Goal: Task Accomplishment & Management: Complete application form

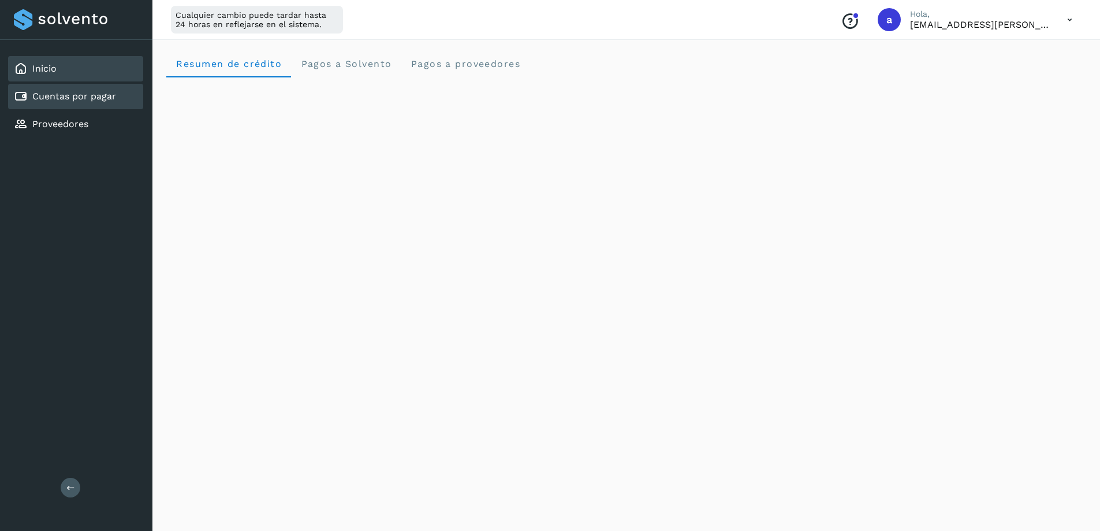
click at [105, 98] on link "Cuentas por pagar" at bounding box center [74, 96] width 84 height 11
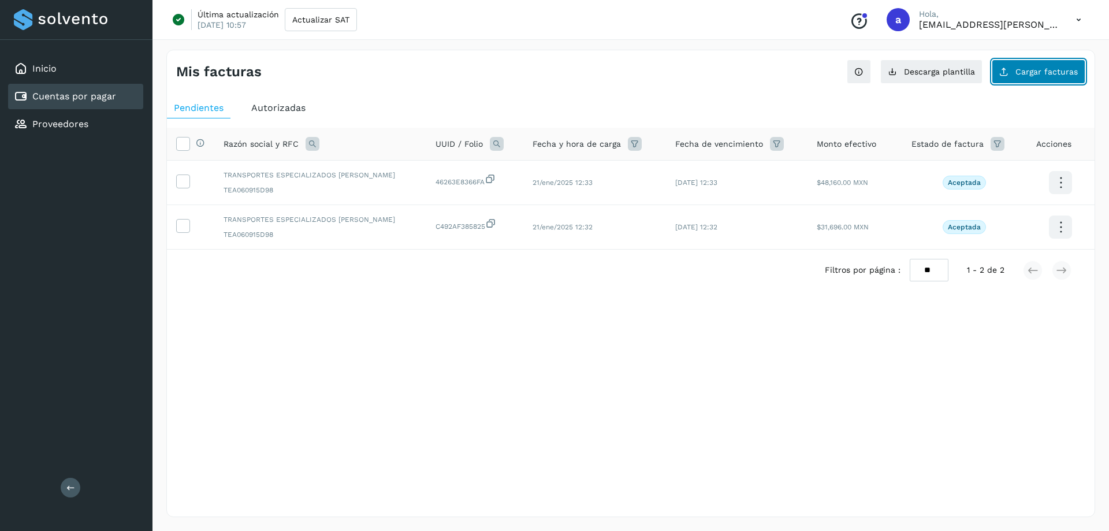
click at [1061, 68] on span "Cargar facturas" at bounding box center [1046, 72] width 62 height 8
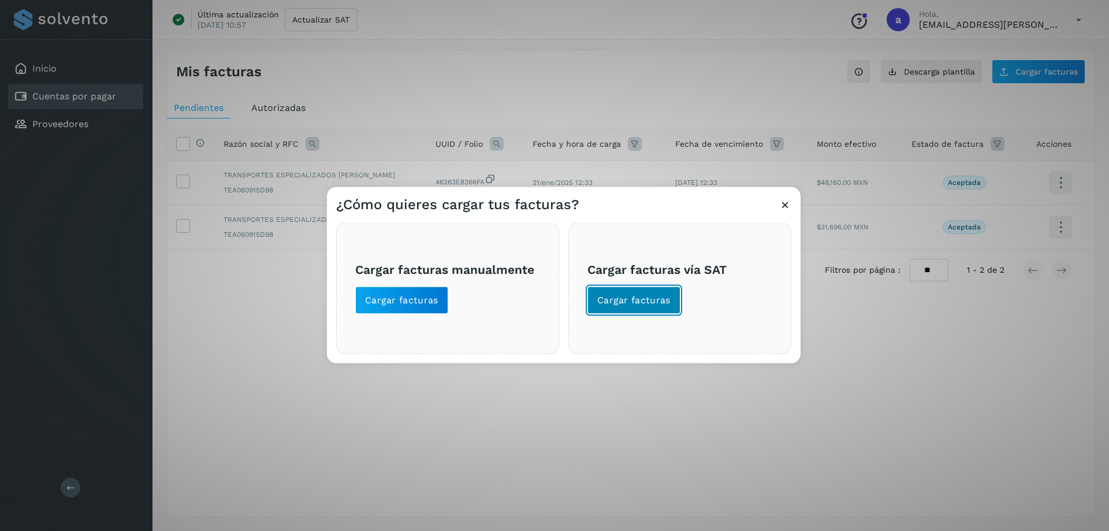
click at [639, 289] on button "Cargar facturas" at bounding box center [633, 300] width 93 height 28
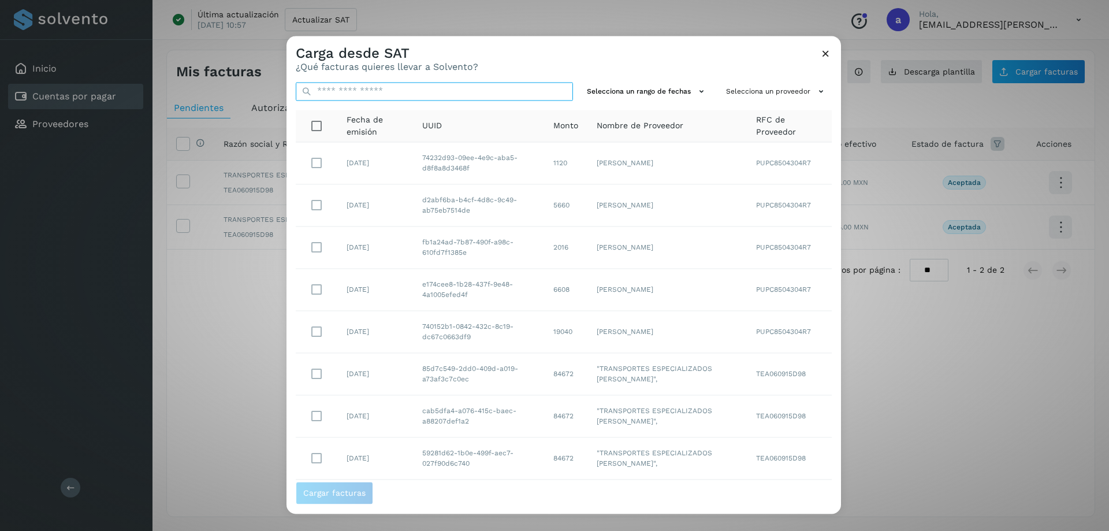
click at [401, 94] on input "text" at bounding box center [434, 91] width 277 height 18
paste input "**********"
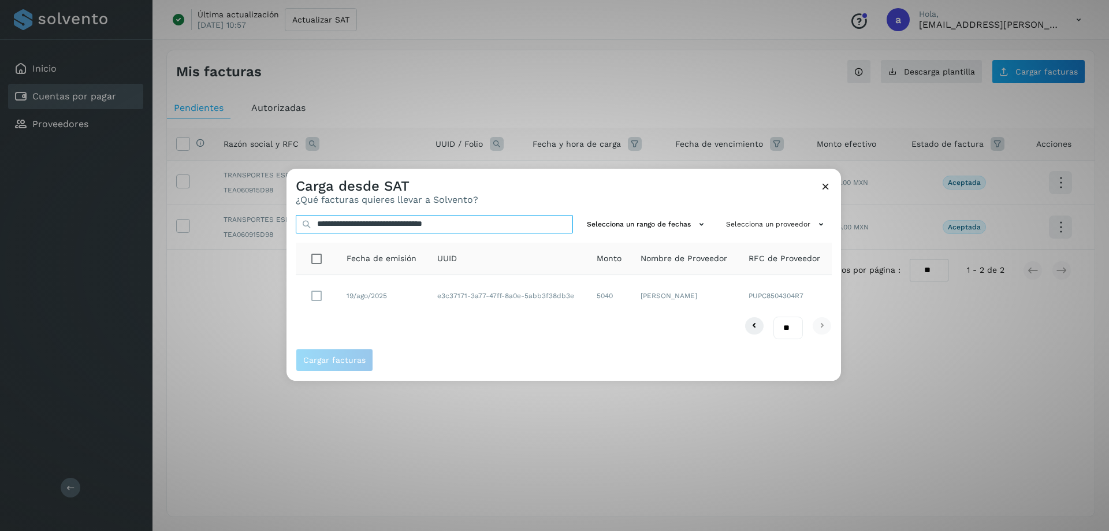
type input "**********"
click at [347, 360] on span "Cargar facturas" at bounding box center [334, 360] width 62 height 8
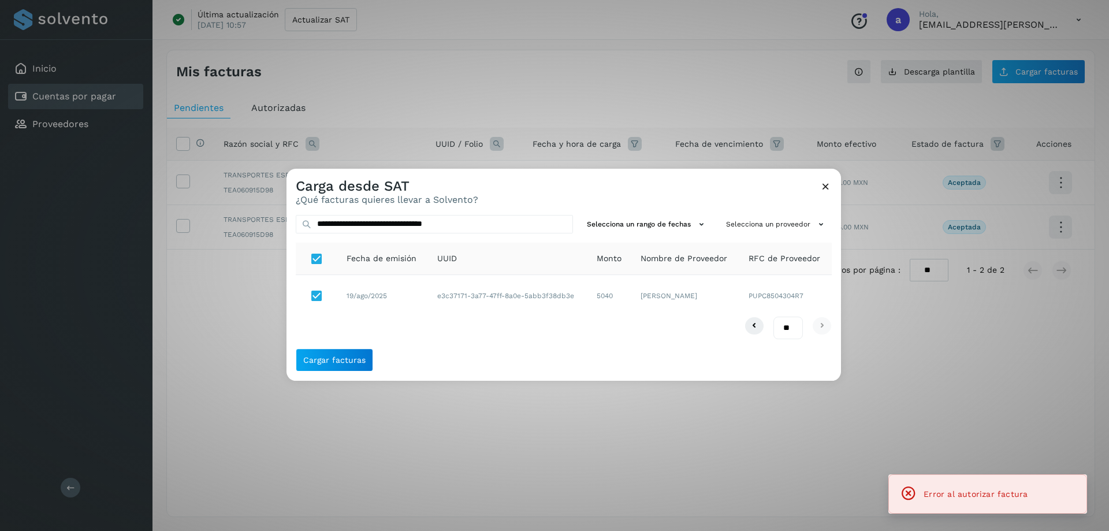
click at [821, 185] on icon at bounding box center [826, 186] width 12 height 12
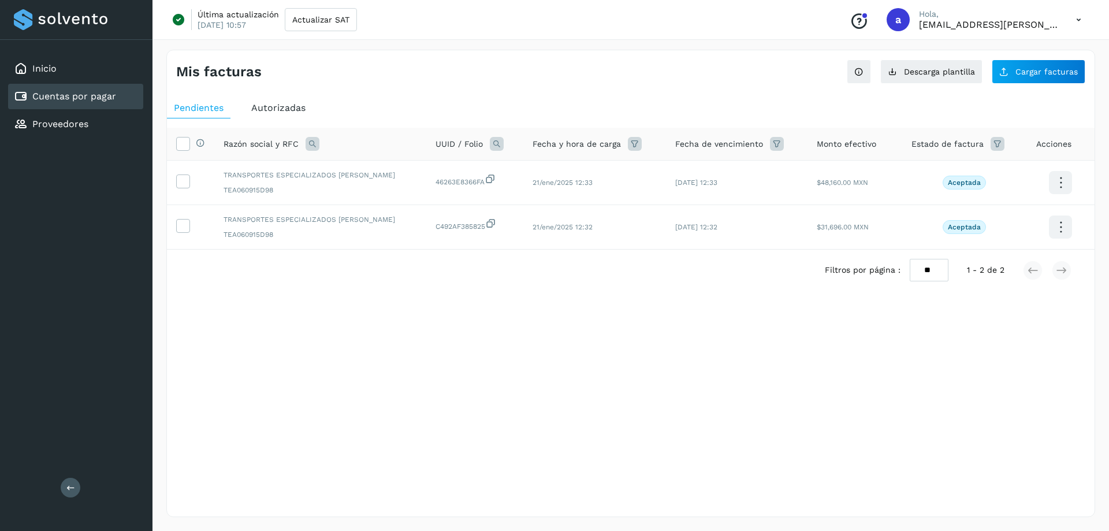
click at [270, 100] on div "Autorizadas" at bounding box center [278, 108] width 68 height 21
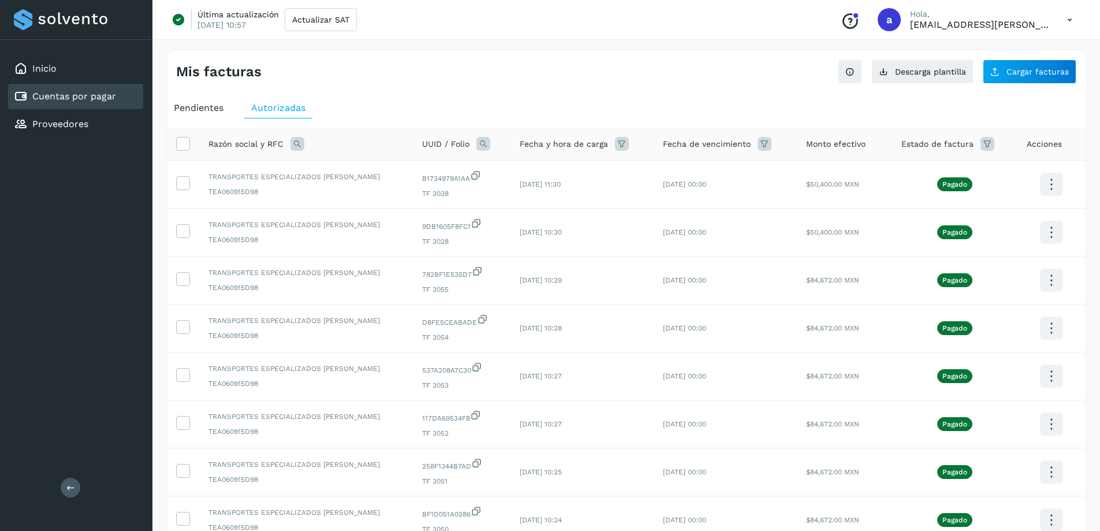
click at [194, 102] on div "Pendientes" at bounding box center [199, 108] width 64 height 21
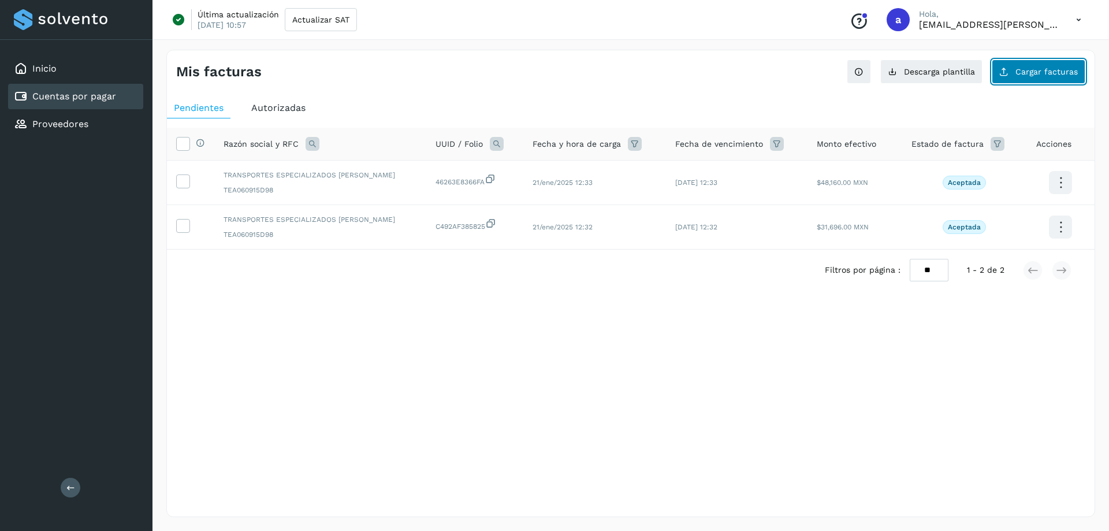
click at [1050, 68] on span "Cargar facturas" at bounding box center [1046, 72] width 62 height 8
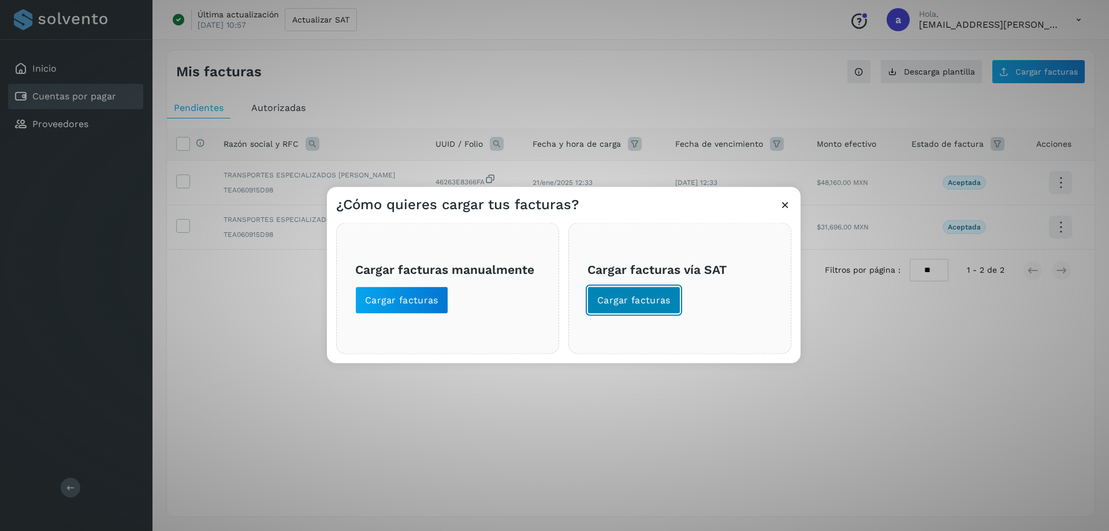
click at [670, 312] on button "Cargar facturas" at bounding box center [633, 300] width 93 height 28
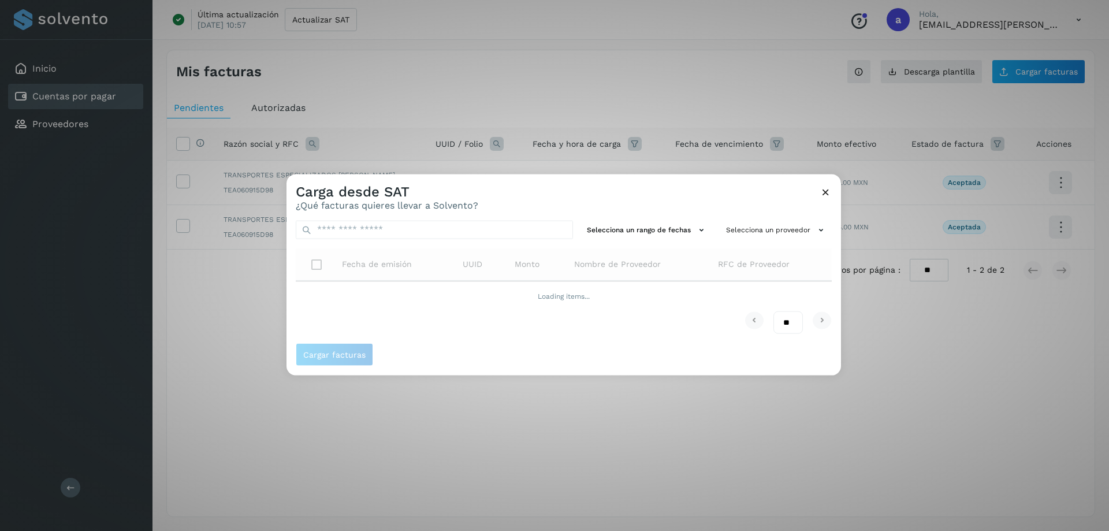
click at [396, 217] on div "Selecciona un rango de fechas Selecciona un proveedor Fecha de emisión UUID Mon…" at bounding box center [563, 277] width 554 height 132
click at [393, 222] on input "text" at bounding box center [434, 229] width 277 height 18
paste input "**********"
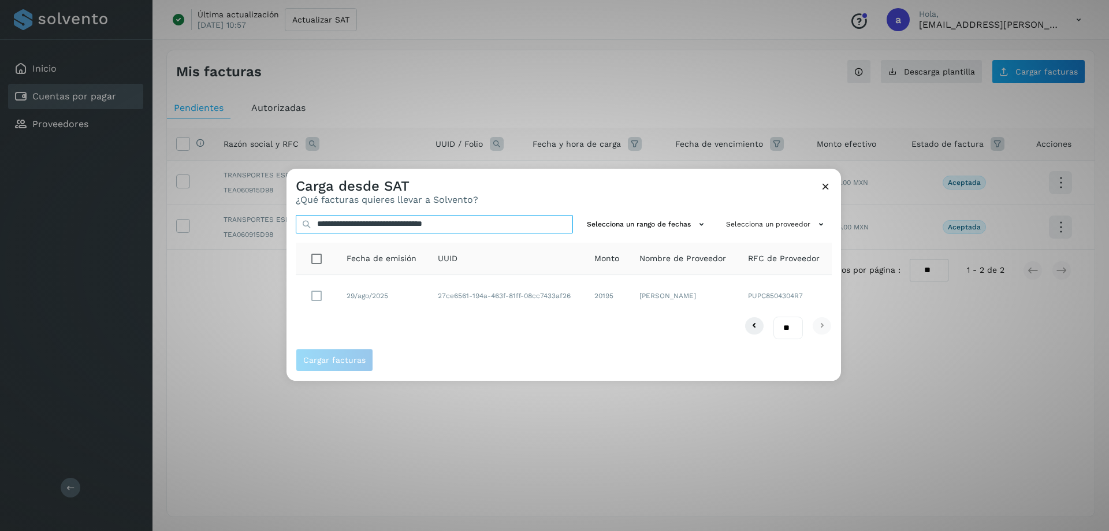
type input "**********"
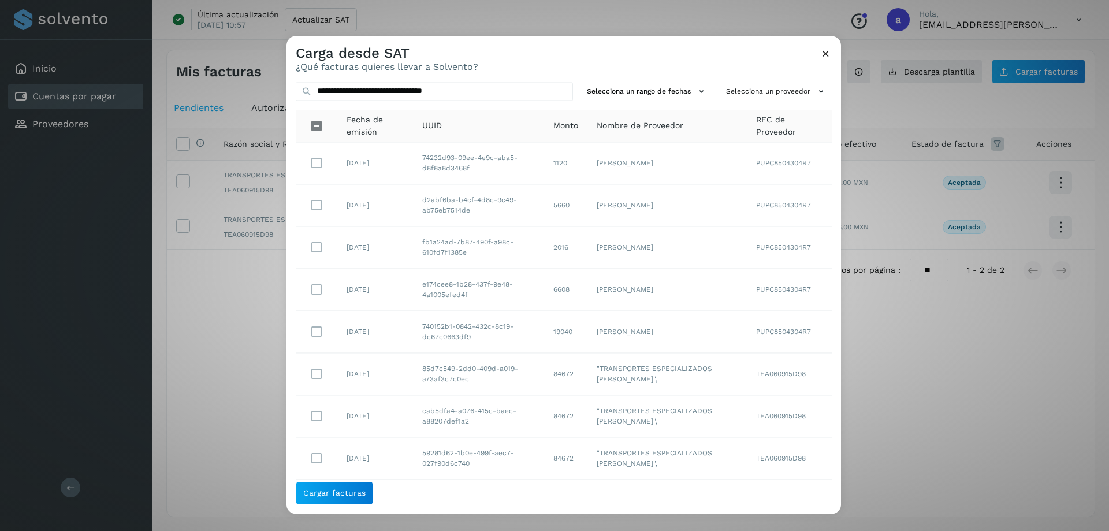
click at [822, 54] on icon at bounding box center [826, 53] width 12 height 12
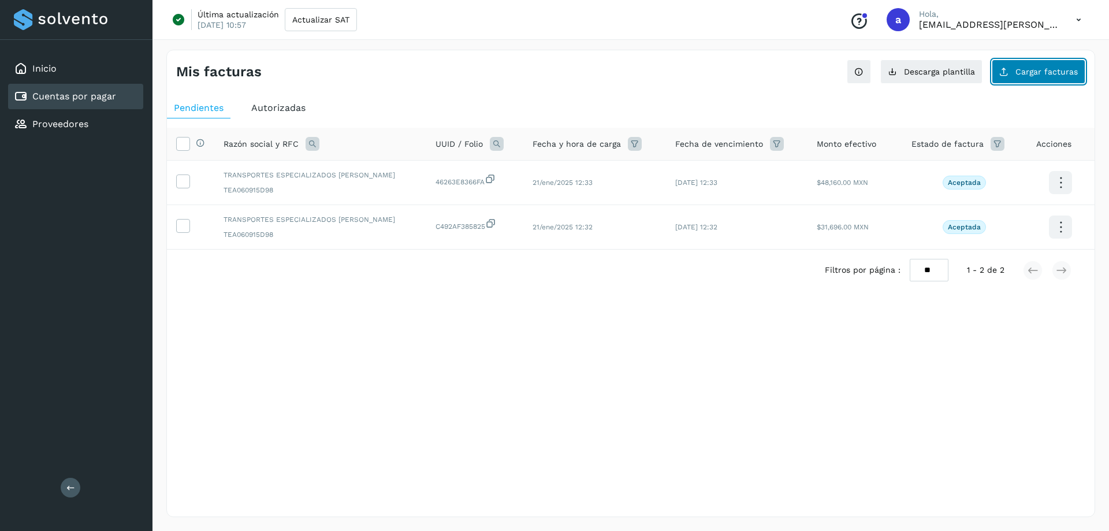
click at [1014, 72] on button "Cargar facturas" at bounding box center [1039, 71] width 94 height 24
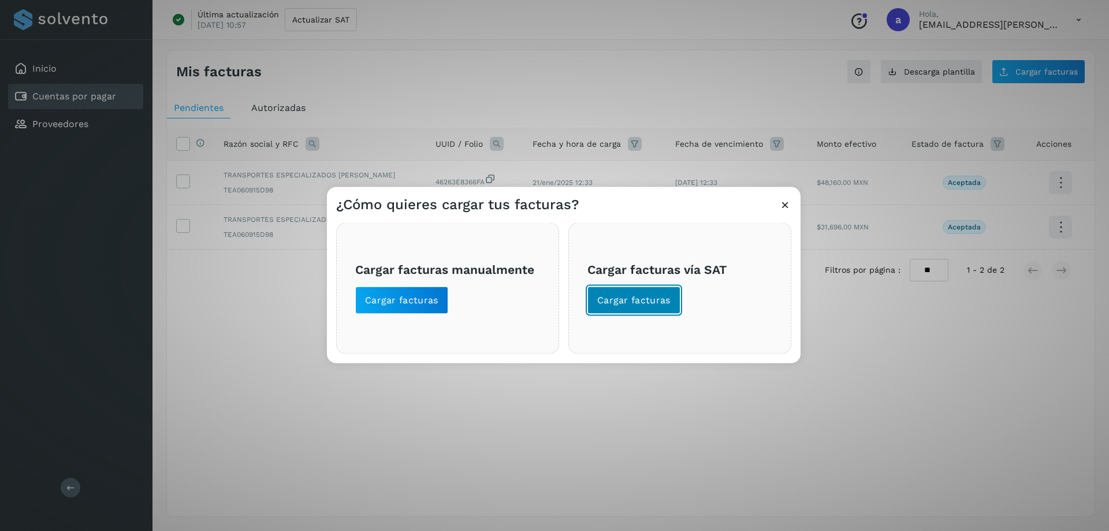
click at [654, 291] on button "Cargar facturas" at bounding box center [633, 300] width 93 height 28
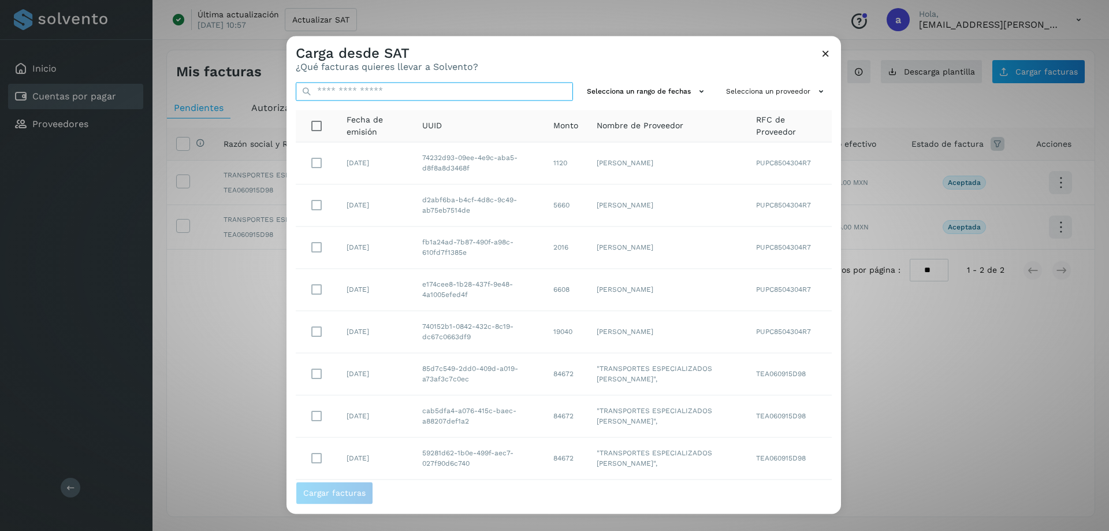
click at [437, 93] on input "text" at bounding box center [434, 91] width 277 height 18
paste input "**********"
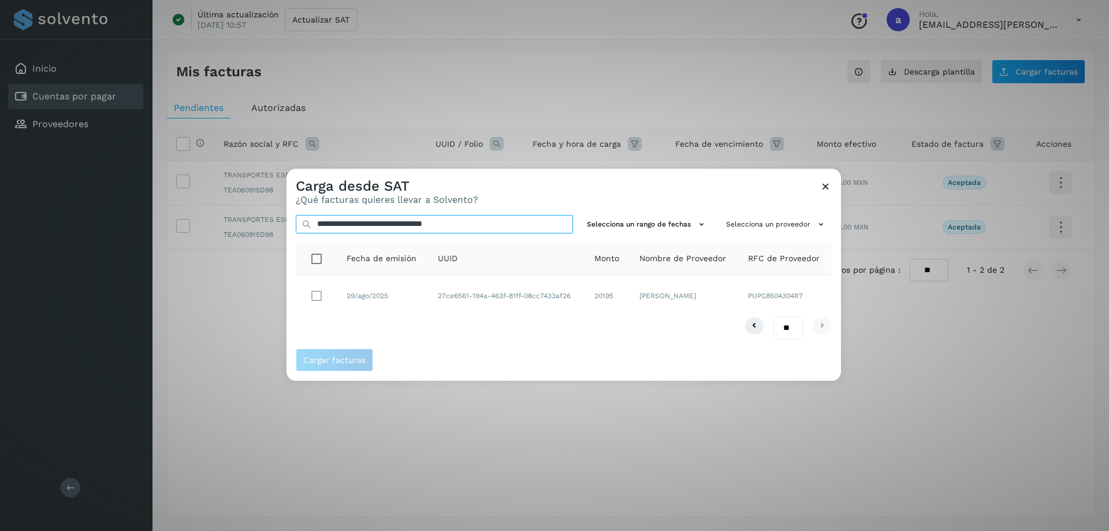
type input "**********"
click at [326, 367] on button "Cargar facturas" at bounding box center [334, 359] width 77 height 23
drag, startPoint x: 492, startPoint y: 222, endPoint x: 226, endPoint y: 217, distance: 266.3
click at [226, 217] on div "**********" at bounding box center [554, 265] width 1109 height 531
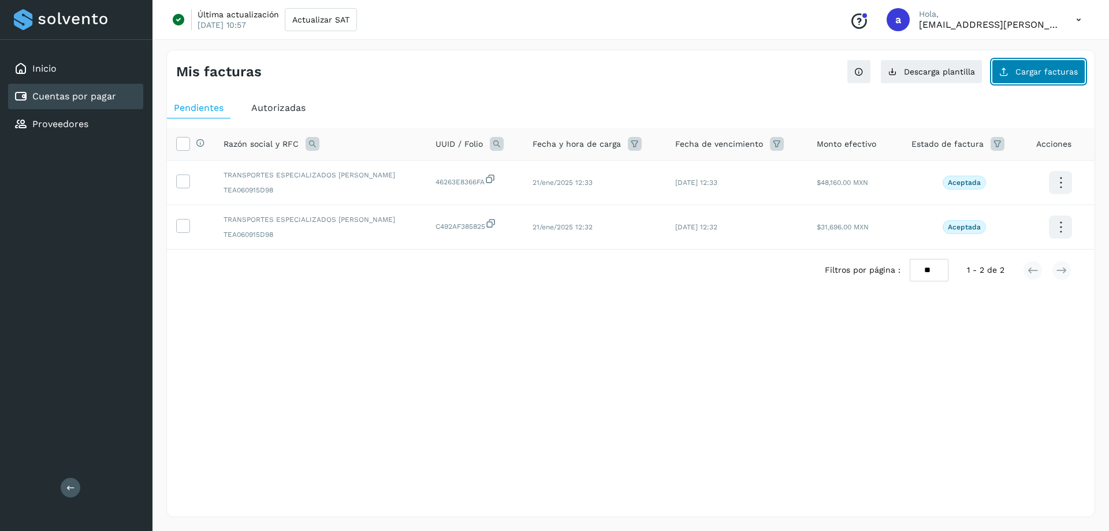
click at [1041, 71] on span "Cargar facturas" at bounding box center [1046, 72] width 62 height 8
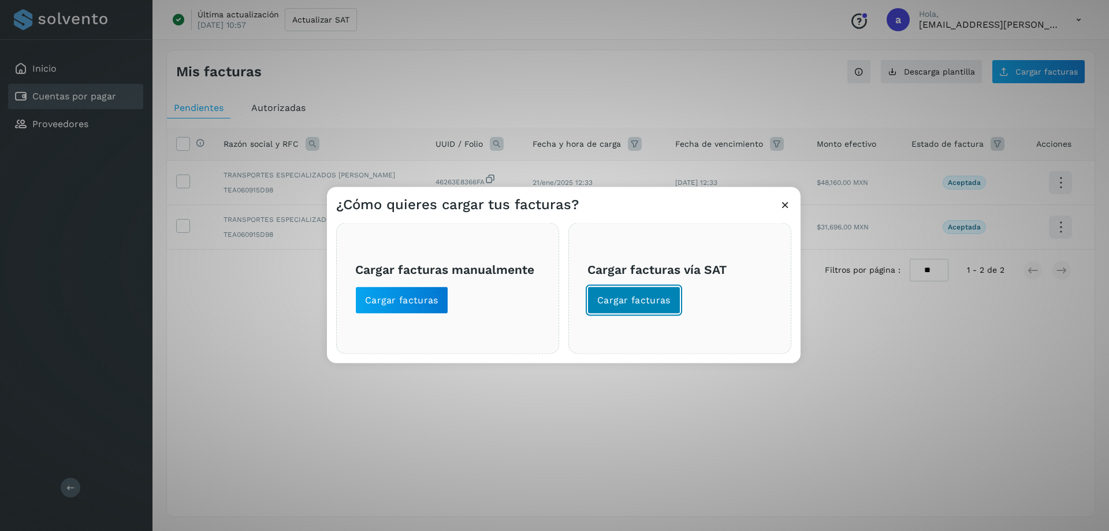
click at [632, 307] on button "Cargar facturas" at bounding box center [633, 300] width 93 height 28
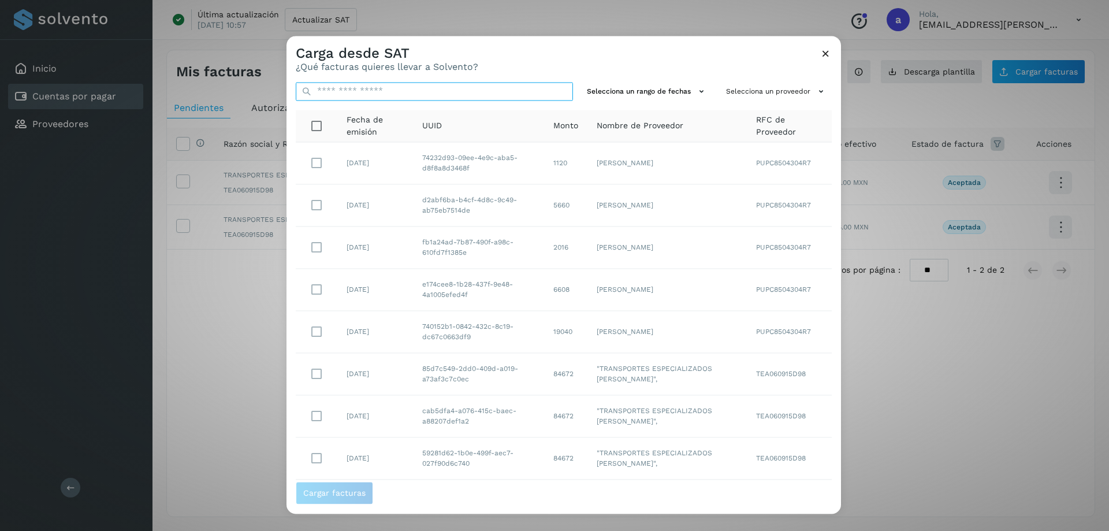
click at [379, 88] on input "text" at bounding box center [434, 91] width 277 height 18
paste input "**********"
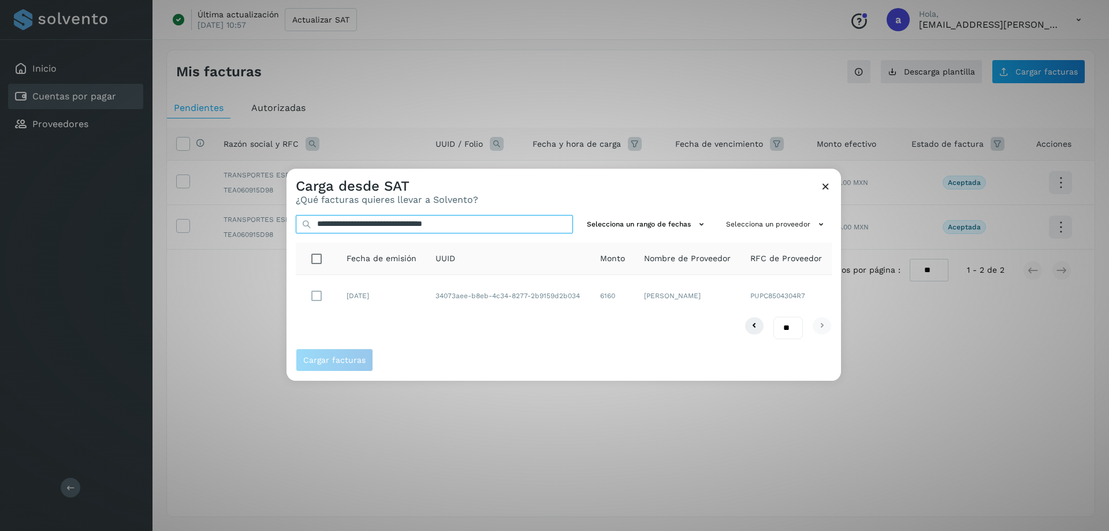
type input "**********"
click at [337, 358] on span "Cargar facturas" at bounding box center [334, 360] width 62 height 8
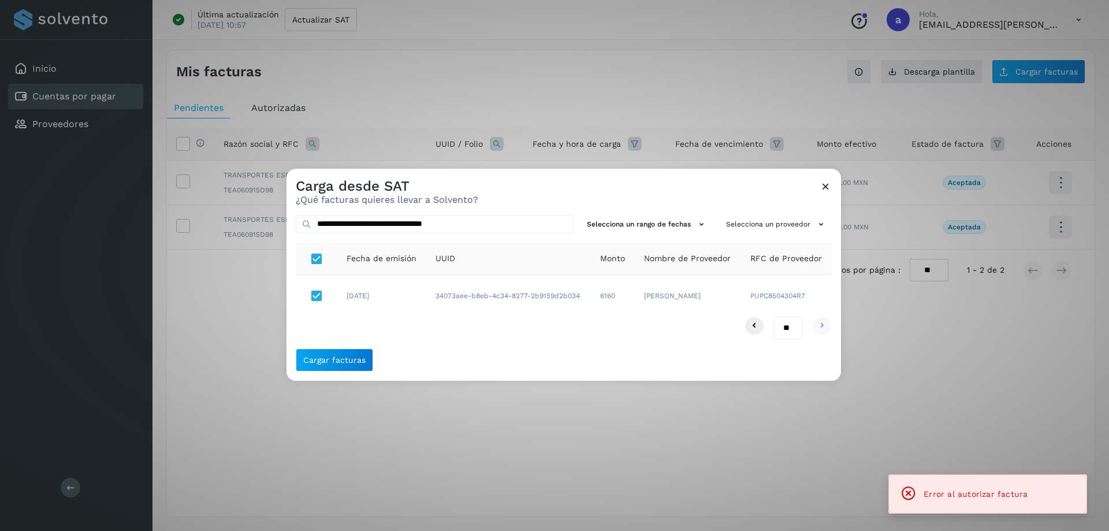
click at [825, 181] on icon at bounding box center [826, 186] width 12 height 12
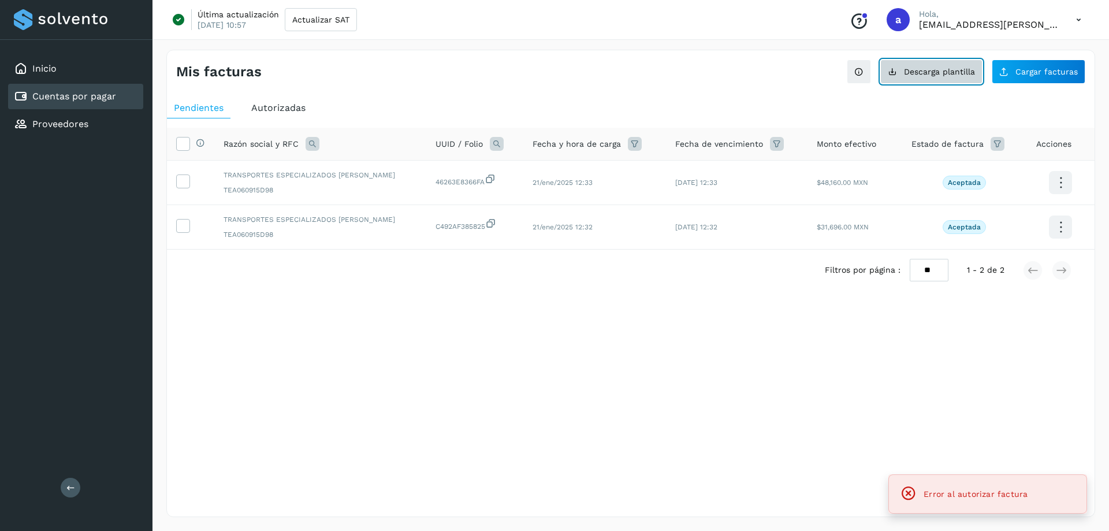
click at [921, 75] on span "Descarga plantilla" at bounding box center [939, 72] width 71 height 8
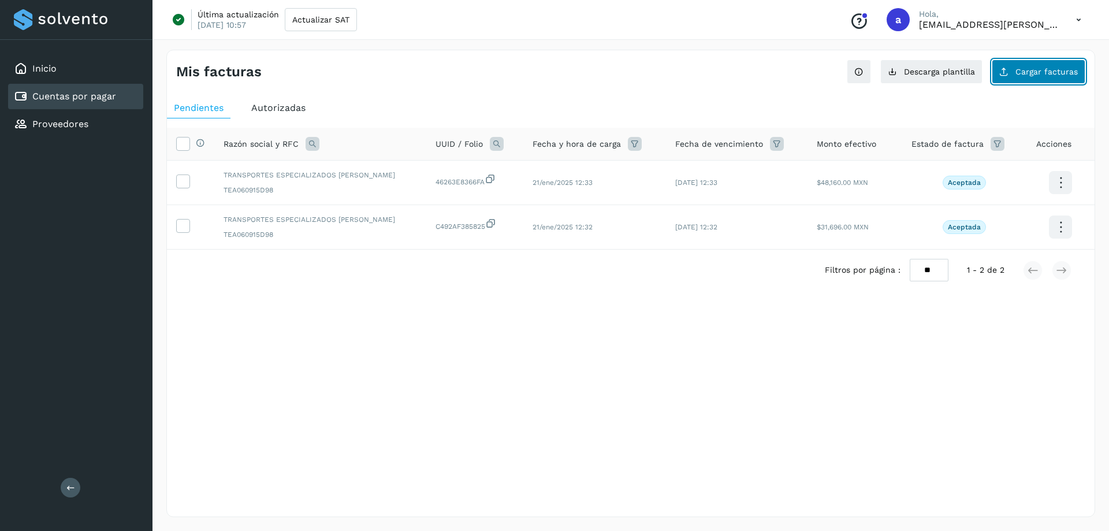
click at [995, 66] on button "Cargar facturas" at bounding box center [1039, 71] width 94 height 24
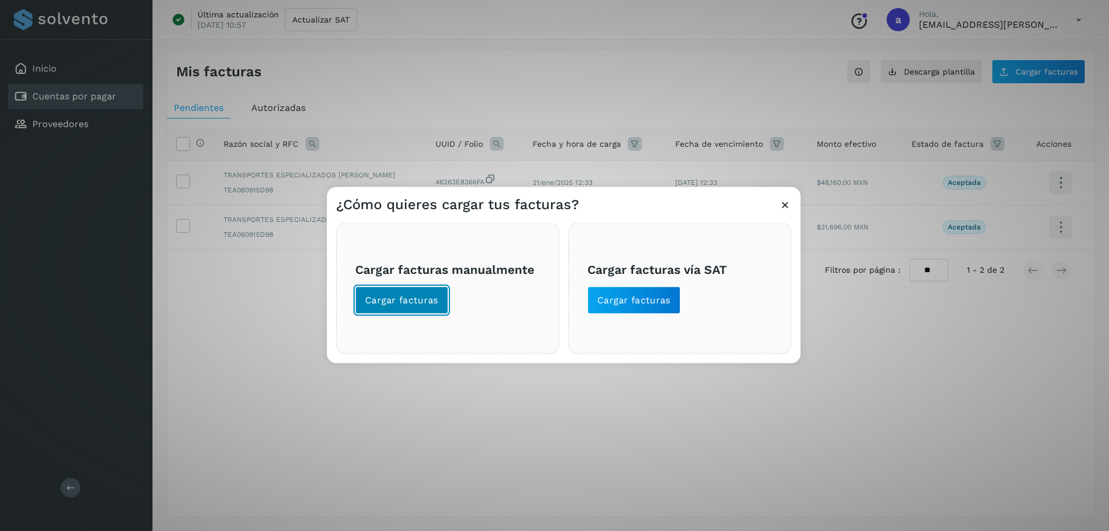
click at [385, 297] on span "Cargar facturas" at bounding box center [401, 299] width 73 height 13
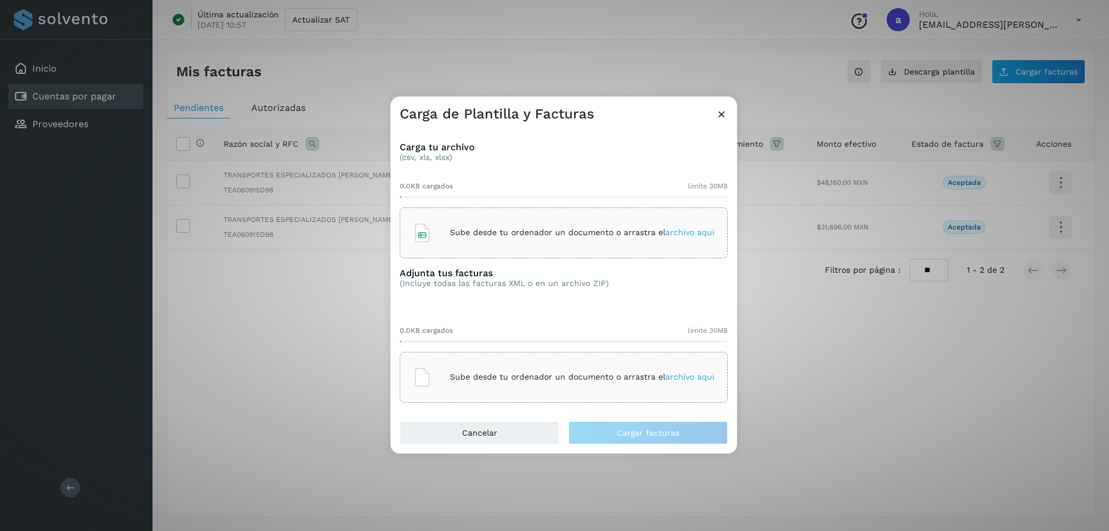
click at [542, 229] on p "Sube desde tu ordenador un documento o arrastra el archivo aquí" at bounding box center [582, 233] width 265 height 10
click at [615, 378] on p "Sube desde tu ordenador un documento o arrastra el archivo aquí" at bounding box center [582, 377] width 265 height 10
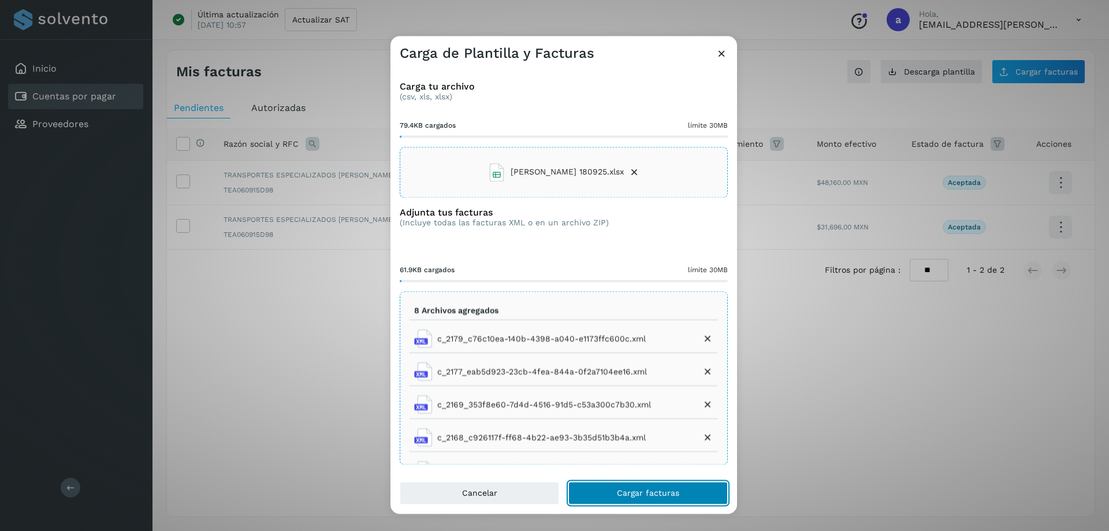
click at [662, 491] on span "Cargar facturas" at bounding box center [648, 493] width 62 height 8
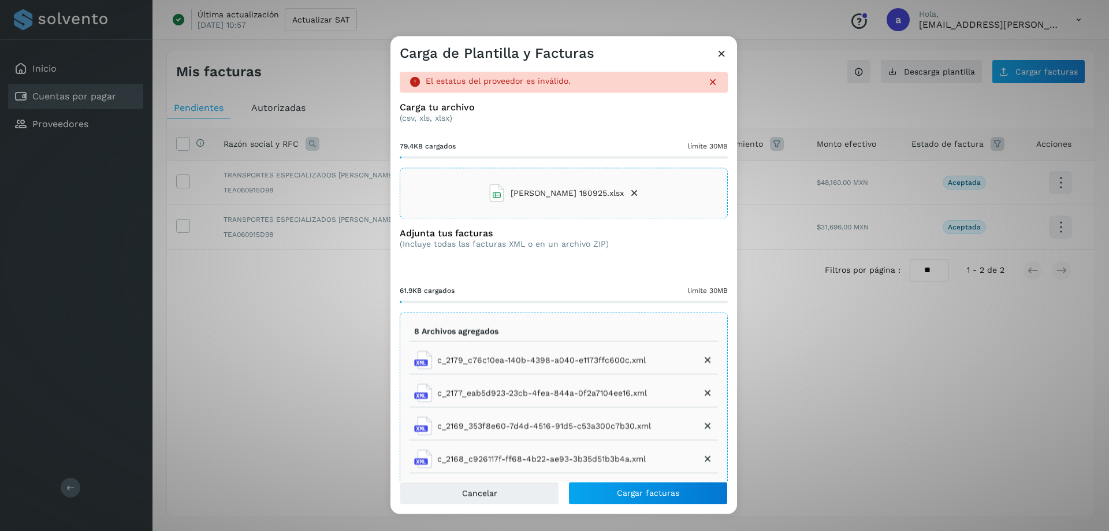
click at [280, 281] on div "Carga de Plantilla y Facturas El estatus del proveedor es inválido. Carga tu ar…" at bounding box center [554, 265] width 1109 height 531
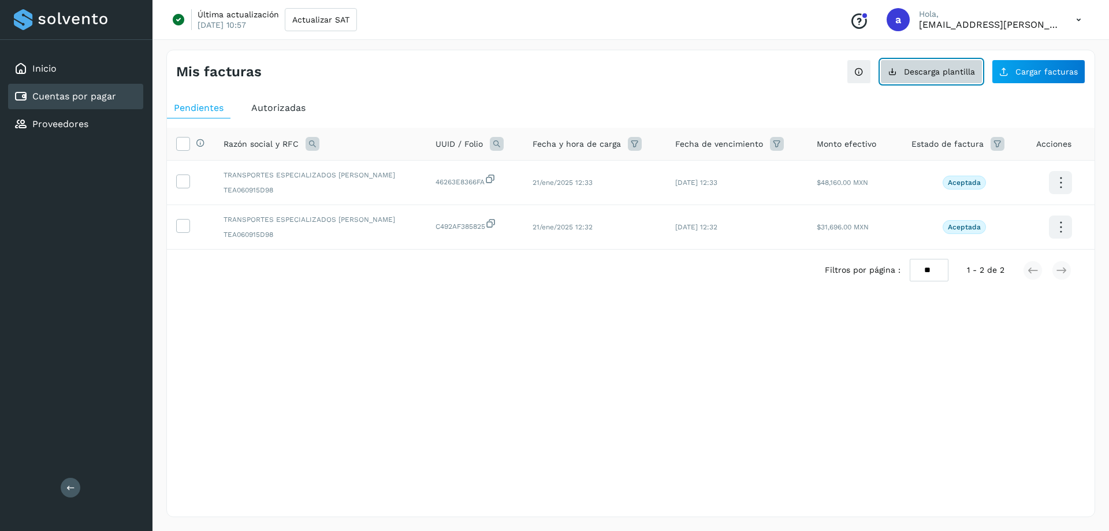
click at [941, 72] on span "Descarga plantilla" at bounding box center [939, 72] width 71 height 8
click at [704, 332] on div "Pendientes Autorizadas Selecciona todas las facturas disponibles para autorizac…" at bounding box center [631, 213] width 928 height 240
click at [1037, 71] on span "Cargar facturas" at bounding box center [1046, 72] width 62 height 8
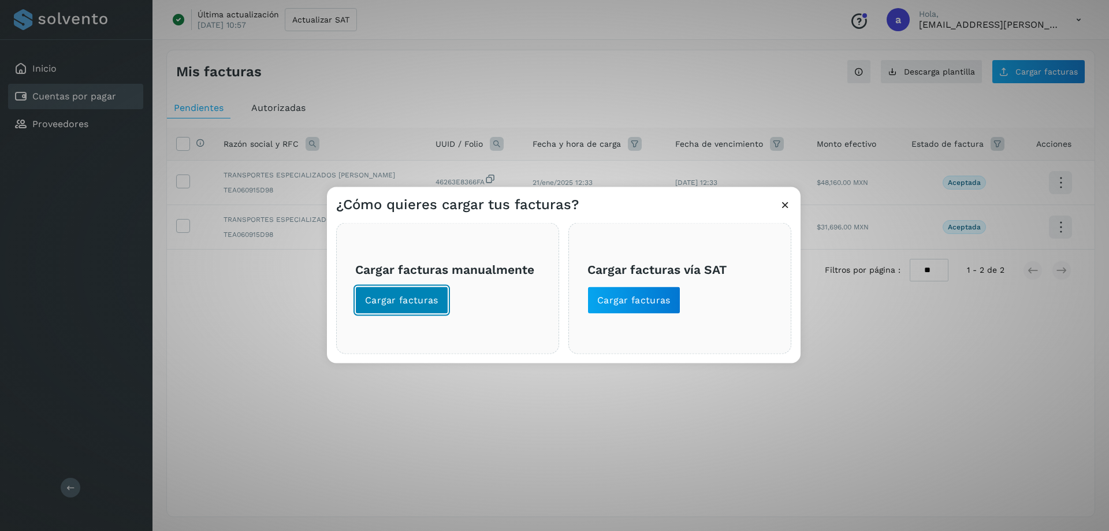
click at [420, 302] on span "Cargar facturas" at bounding box center [401, 299] width 73 height 13
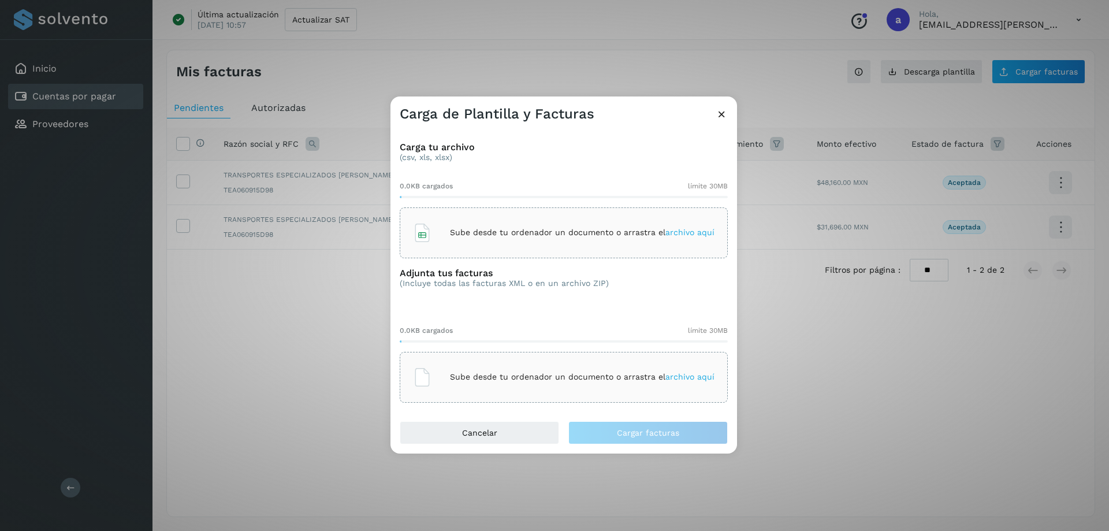
click at [496, 251] on div "Sube desde tu ordenador un documento o arrastra el archivo aquí" at bounding box center [564, 232] width 328 height 51
click at [589, 392] on div "Sube desde tu ordenador un documento o arrastra el archivo aquí" at bounding box center [563, 377] width 301 height 31
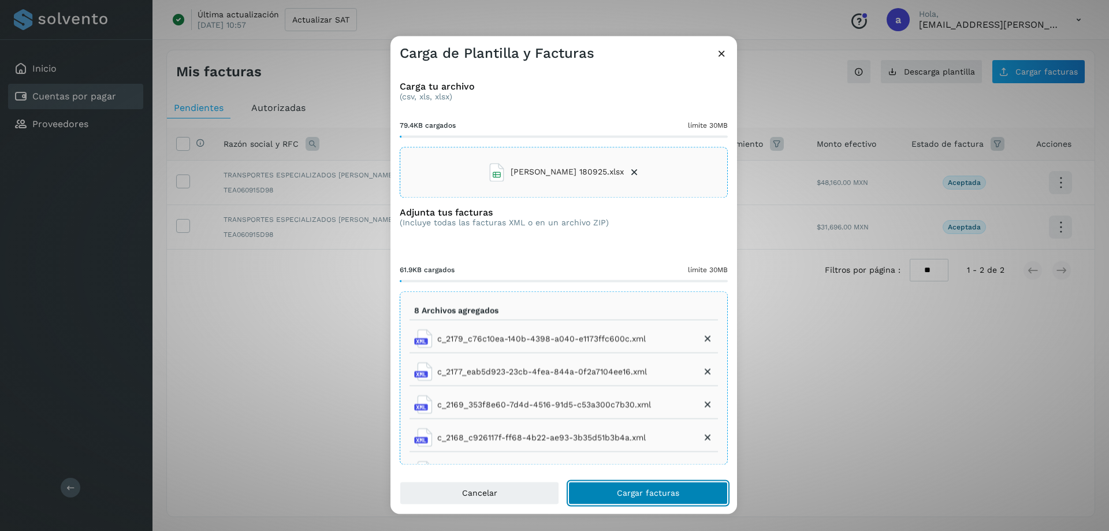
click at [655, 487] on button "Cargar facturas" at bounding box center [647, 492] width 159 height 23
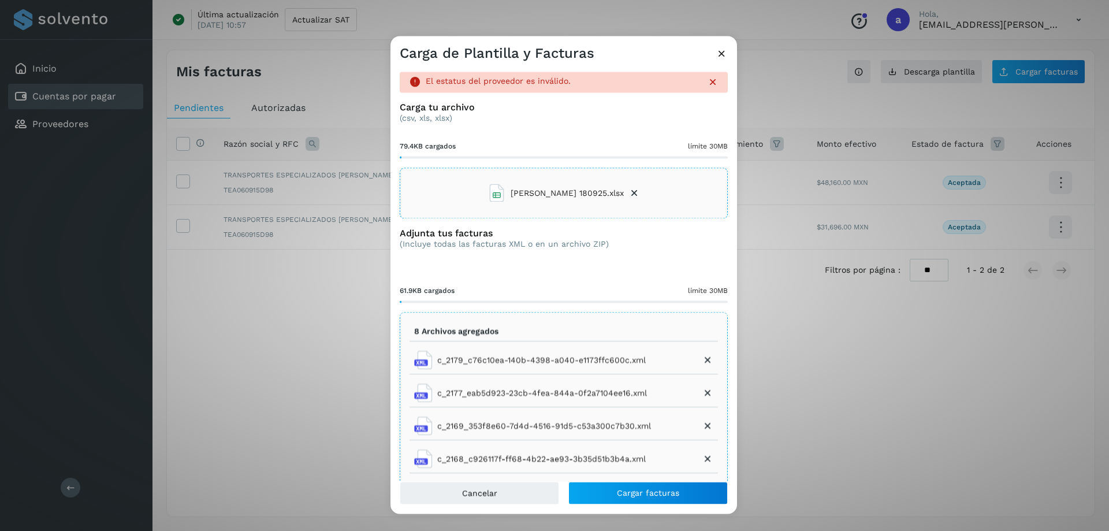
click at [715, 54] on div "Carga de Plantilla y Facturas" at bounding box center [563, 49] width 347 height 27
click at [721, 55] on icon at bounding box center [722, 53] width 12 height 12
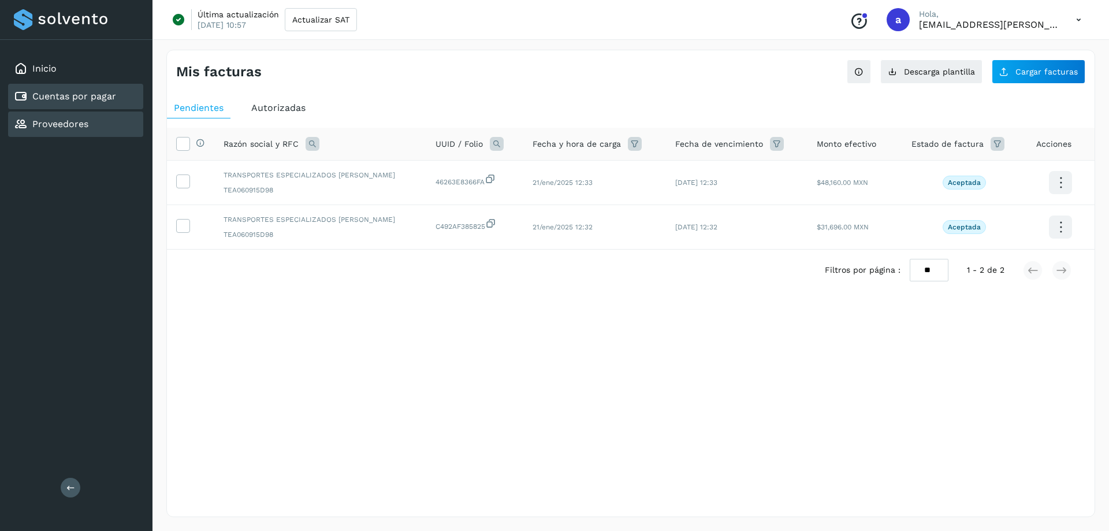
click at [38, 125] on link "Proveedores" at bounding box center [60, 123] width 56 height 11
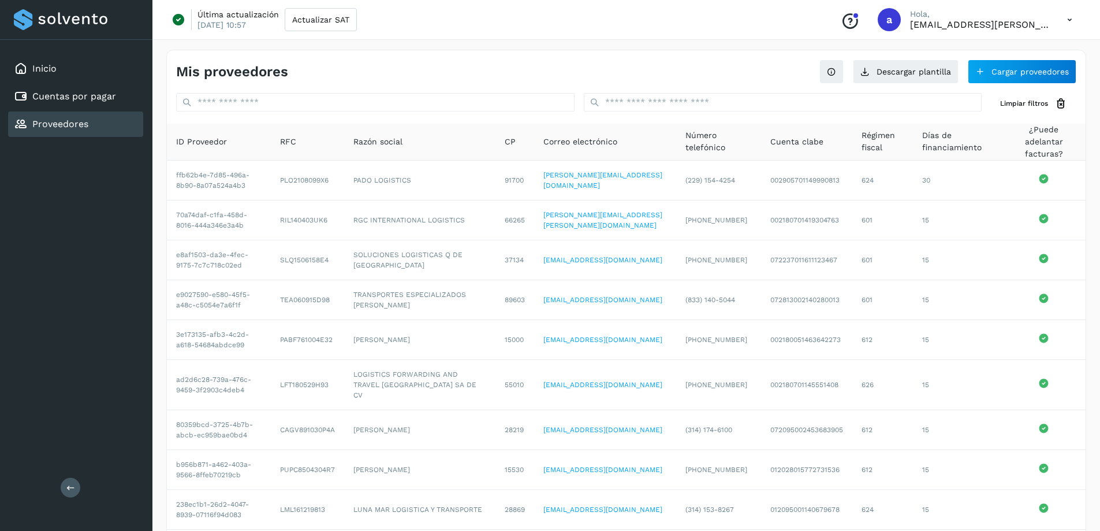
click at [1059, 20] on icon at bounding box center [1070, 20] width 24 height 24
click at [1007, 47] on div "Documentación" at bounding box center [1012, 52] width 137 height 22
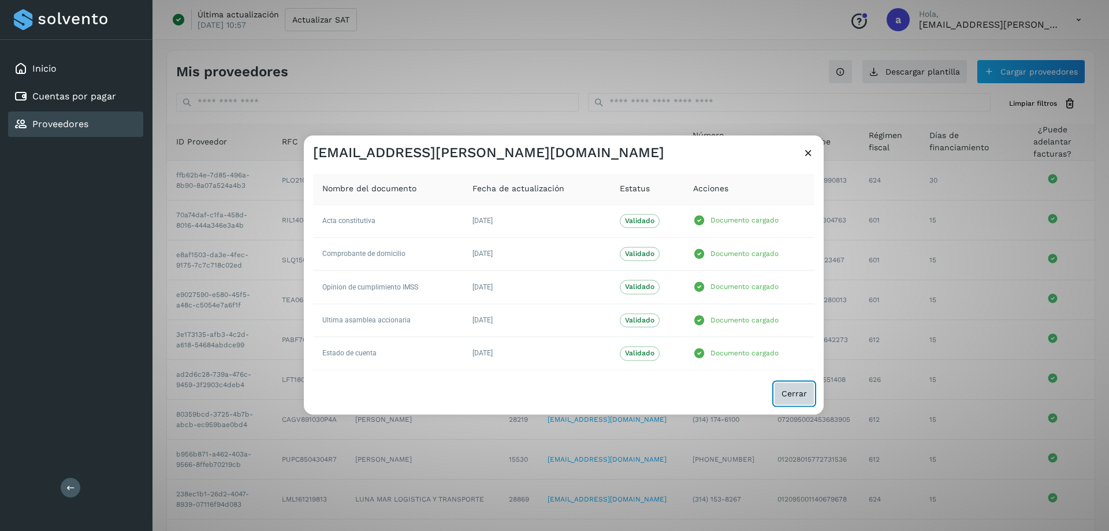
click at [796, 393] on span "Cerrar" at bounding box center [793, 393] width 25 height 8
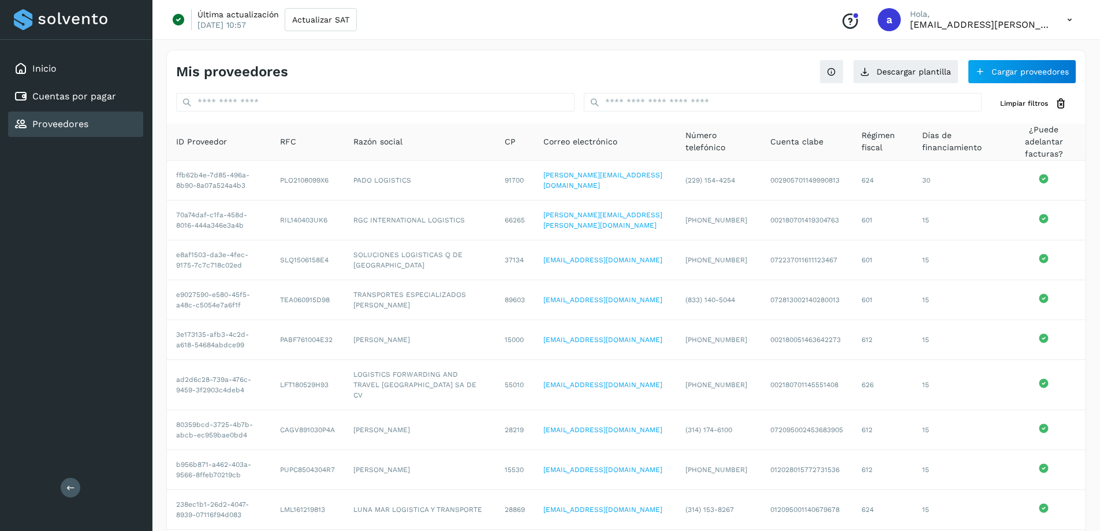
click at [1022, 13] on p "Hola," at bounding box center [979, 14] width 139 height 10
click at [1022, 16] on p "Hola," at bounding box center [979, 14] width 139 height 10
click at [1033, 21] on p "[EMAIL_ADDRESS][PERSON_NAME][DOMAIN_NAME]" at bounding box center [979, 24] width 139 height 11
click at [1073, 22] on icon at bounding box center [1070, 20] width 24 height 24
click at [988, 81] on div "Cerrar sesión" at bounding box center [1012, 75] width 137 height 22
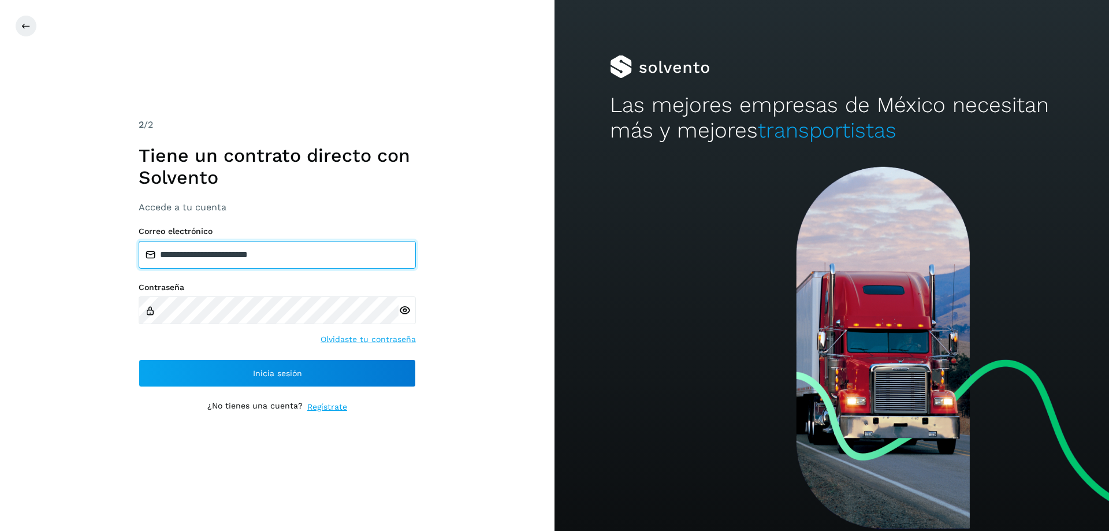
click at [234, 254] on input "**********" at bounding box center [277, 255] width 277 height 28
type input "**********"
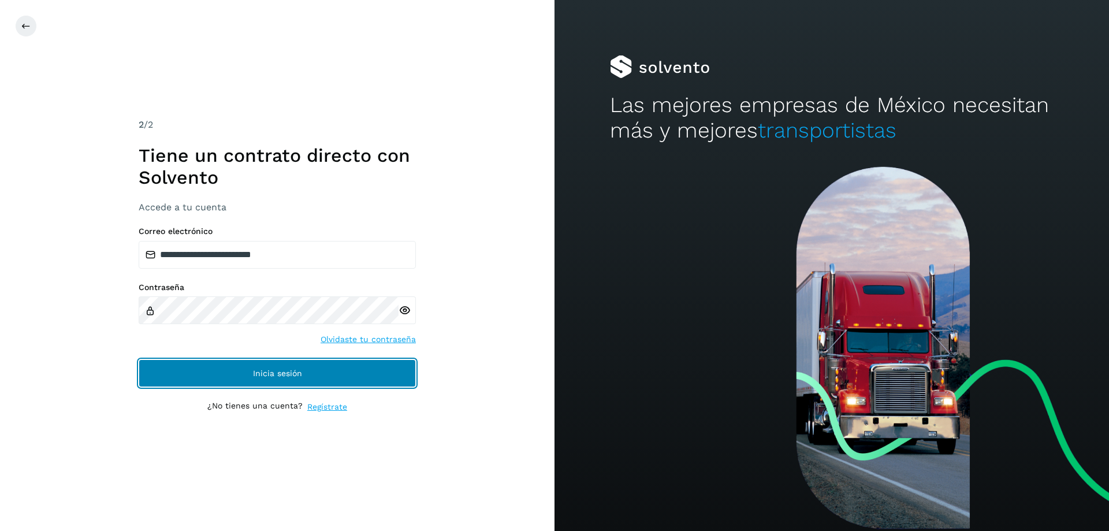
click at [258, 378] on button "Inicia sesión" at bounding box center [277, 373] width 277 height 28
